Goal: Task Accomplishment & Management: Manage account settings

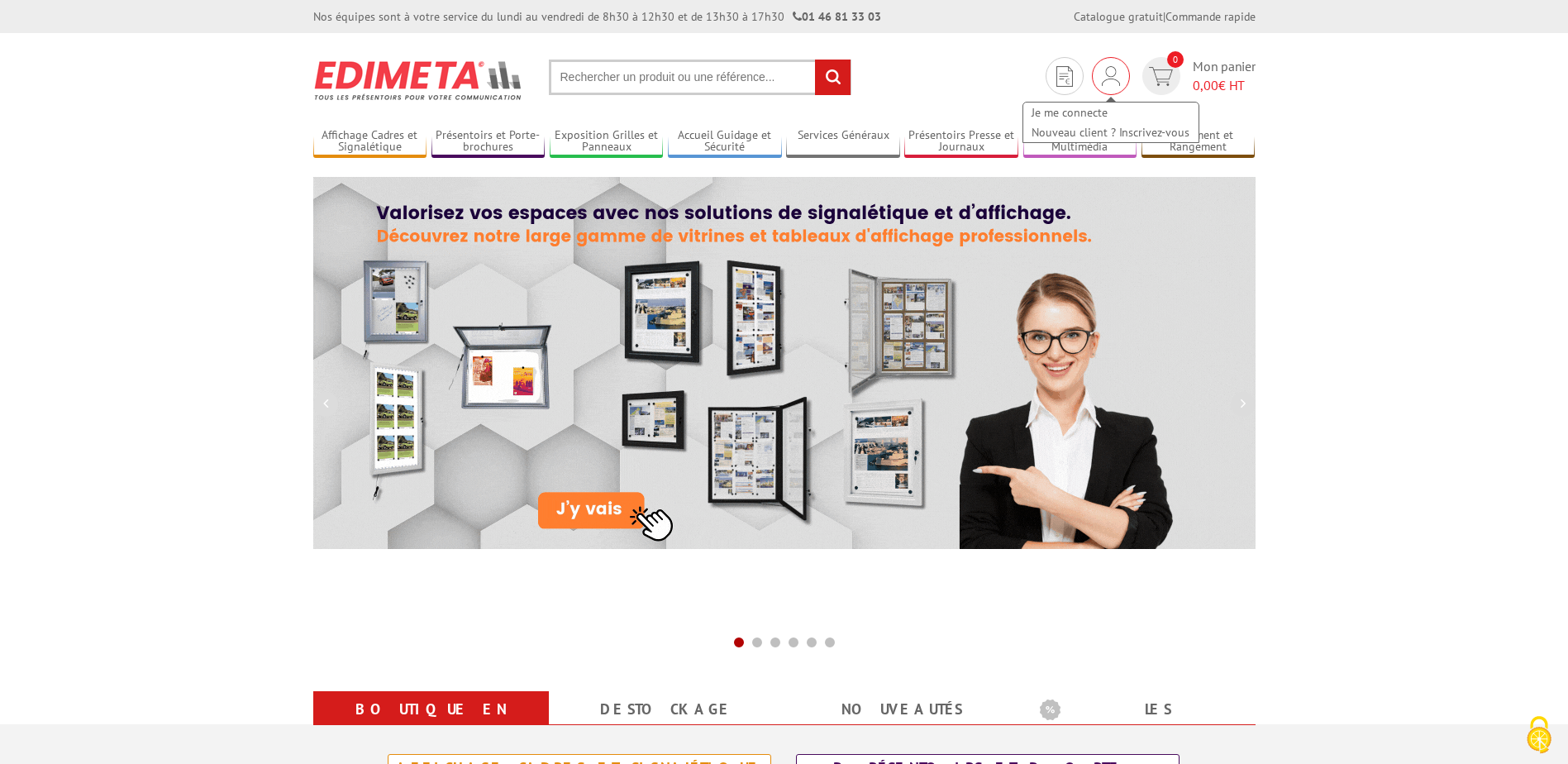
click at [1108, 81] on img at bounding box center [1110, 75] width 18 height 20
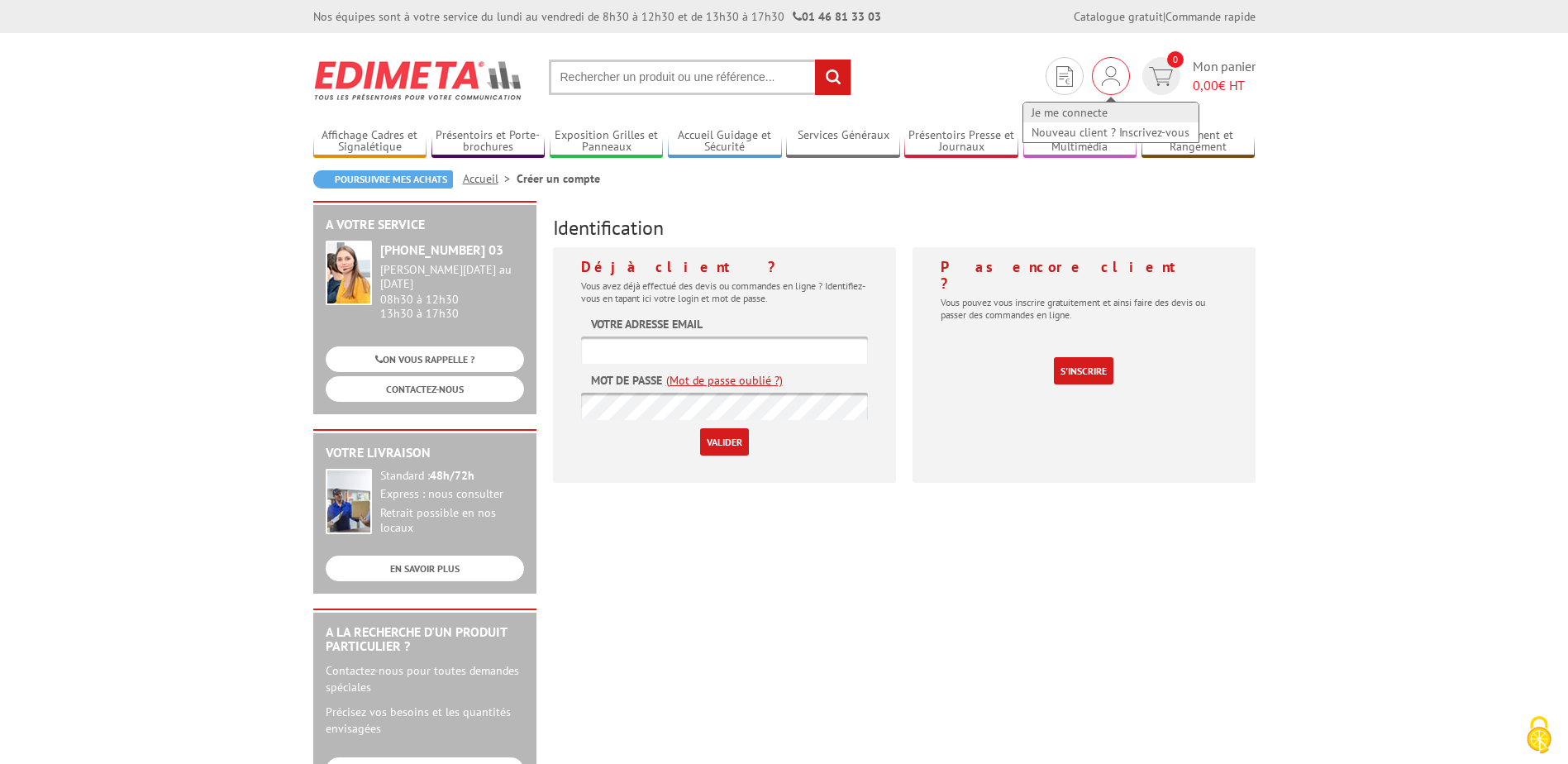
type input "[EMAIL_ADDRESS][DOMAIN_NAME]"
click at [1082, 116] on link "Je me connecte" at bounding box center [1110, 112] width 175 height 20
type input "[EMAIL_ADDRESS][DOMAIN_NAME]"
click at [717, 443] on input "Valider" at bounding box center [724, 442] width 49 height 27
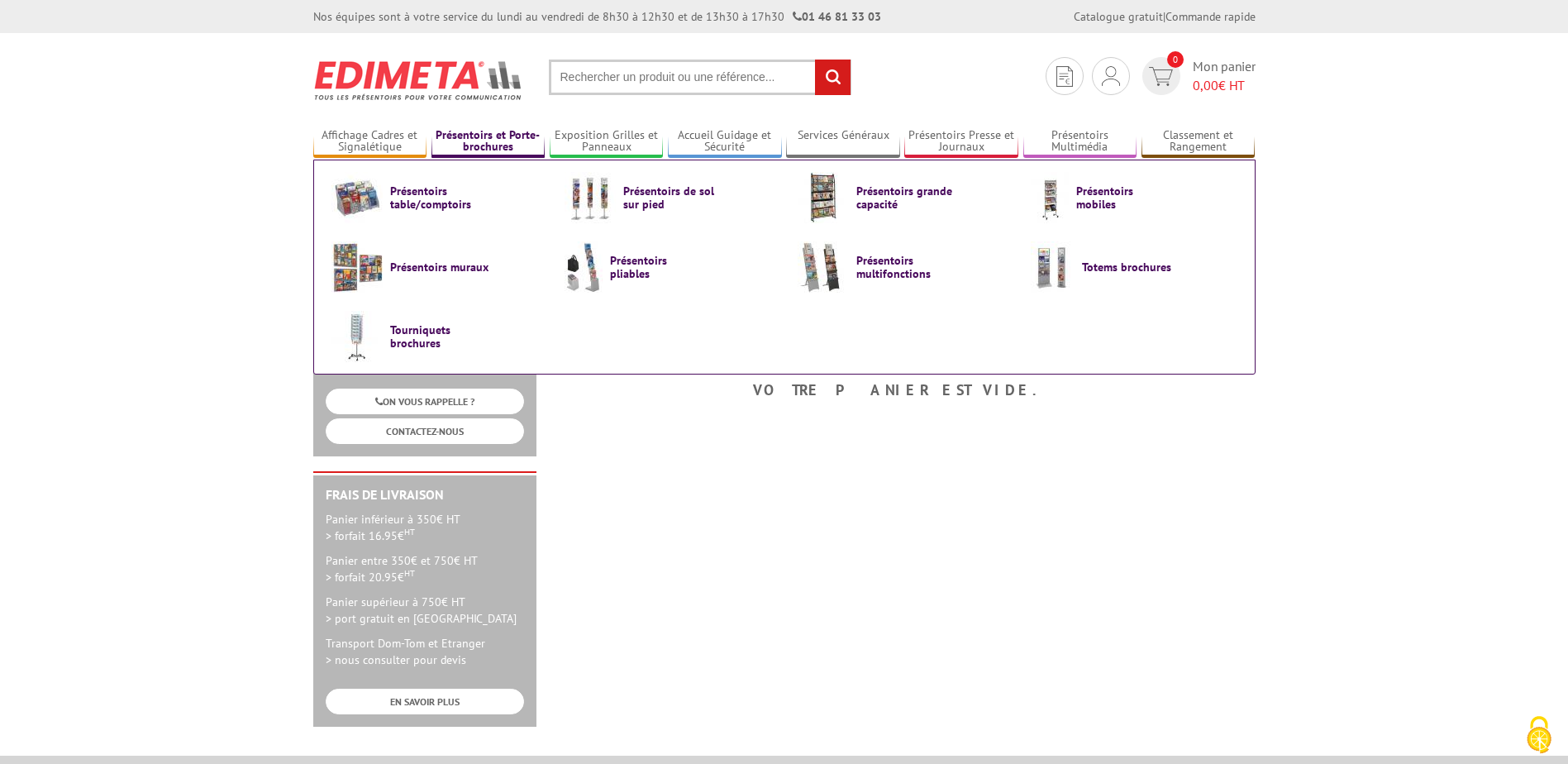
click at [496, 141] on link "Présentoirs et Porte-brochures" at bounding box center [488, 141] width 114 height 27
